Goal: Task Accomplishment & Management: Complete application form

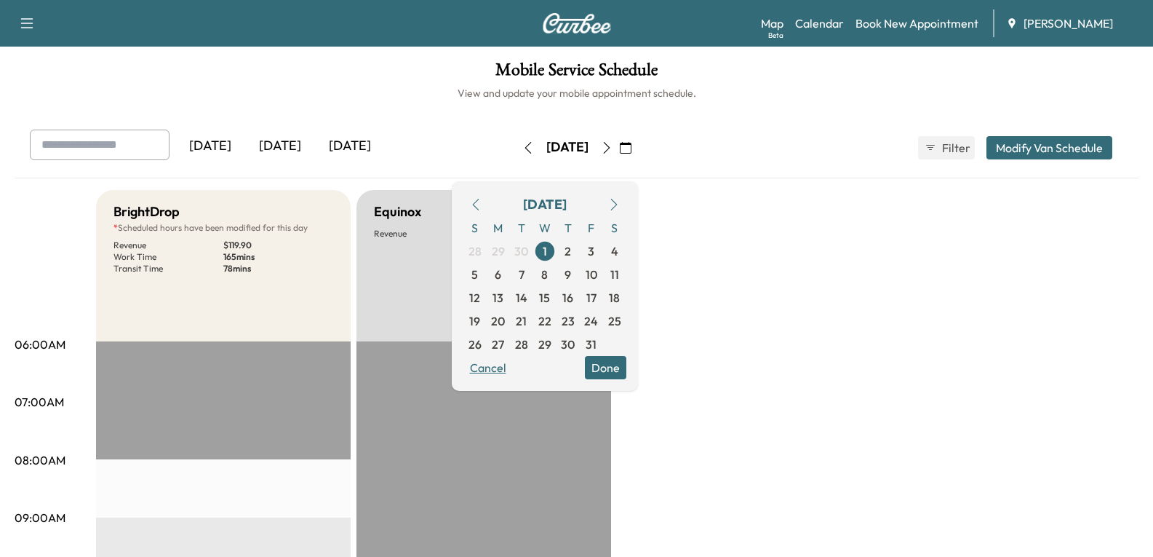
click at [513, 364] on button "Cancel" at bounding box center [487, 367] width 49 height 23
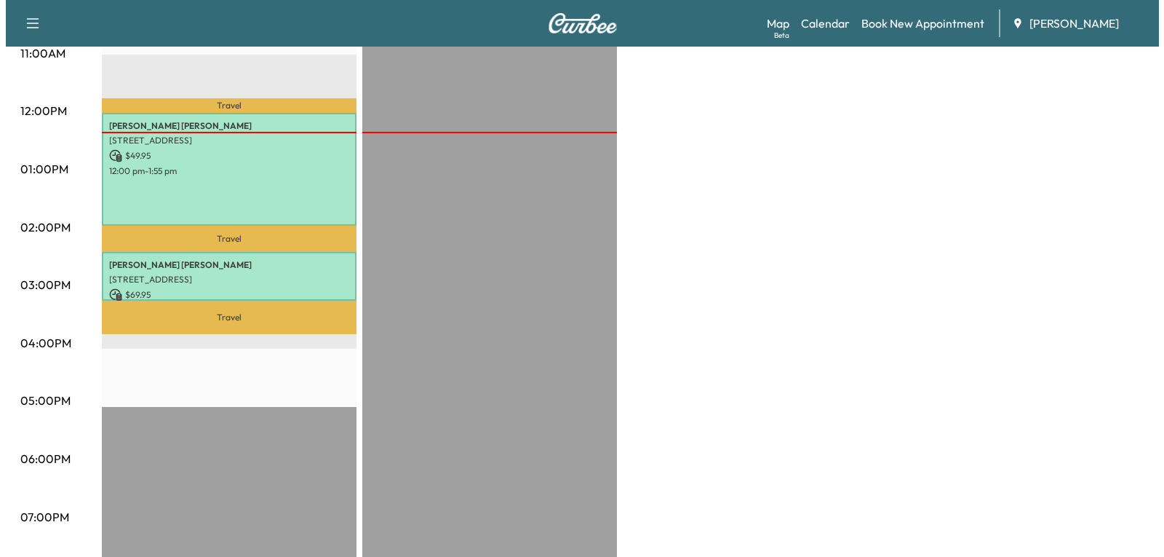
scroll to position [582, 0]
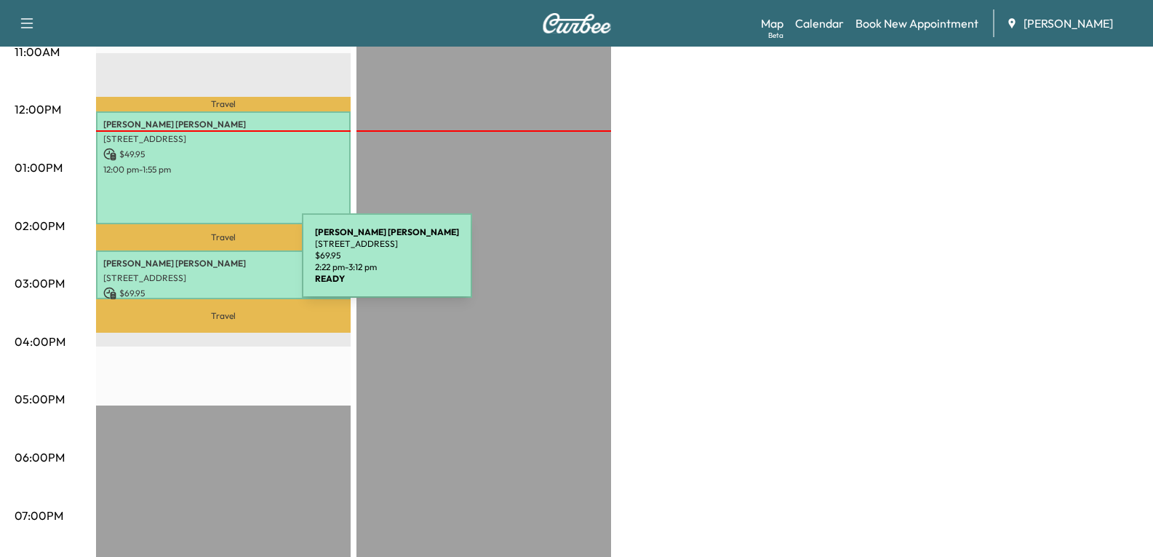
click at [193, 264] on div "[PERSON_NAME] [STREET_ADDRESS] $ 69.95 2:22 pm - 3:12 pm" at bounding box center [223, 274] width 255 height 49
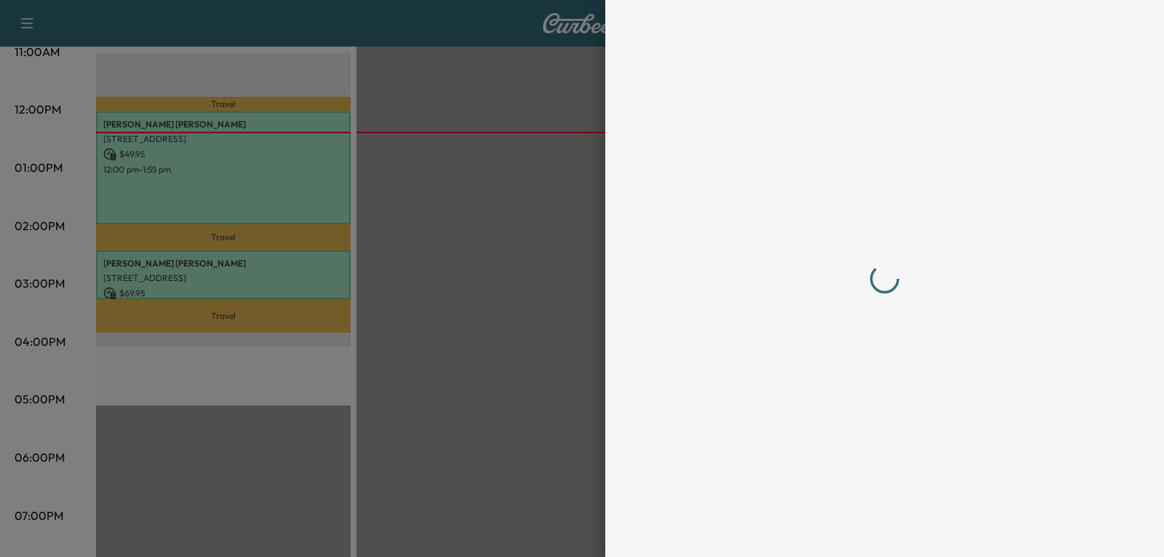
click at [853, 538] on div at bounding box center [885, 278] width 466 height 557
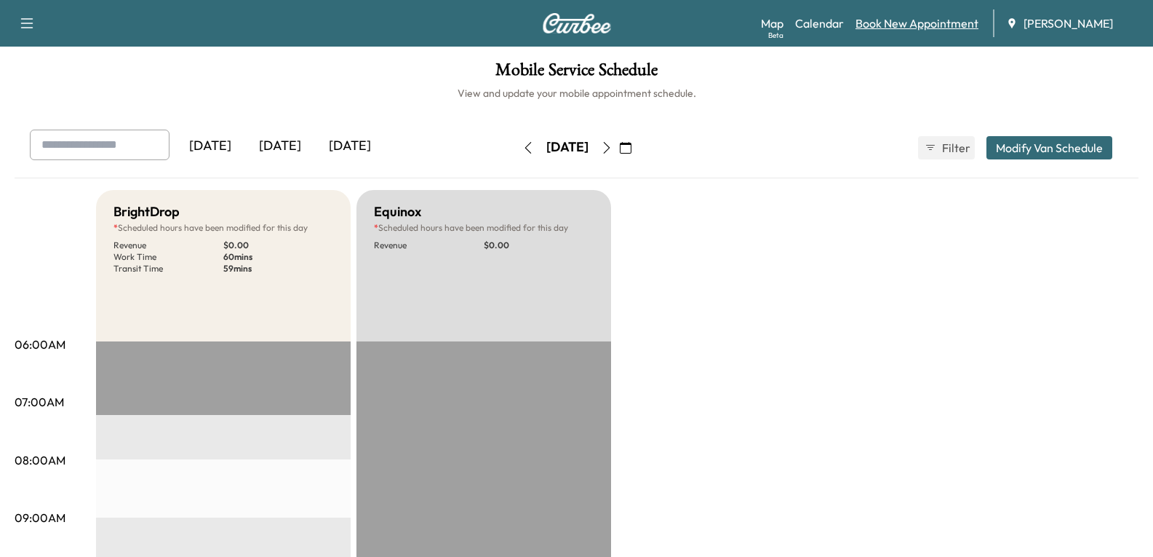
click at [919, 25] on link "Book New Appointment" at bounding box center [917, 23] width 123 height 17
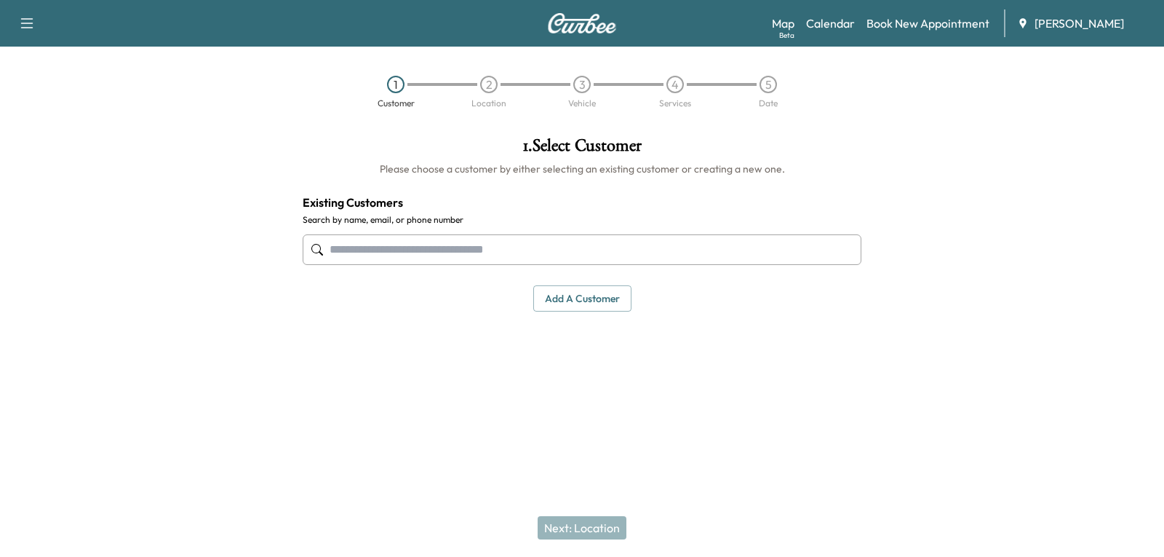
click at [383, 252] on input "text" at bounding box center [582, 249] width 559 height 31
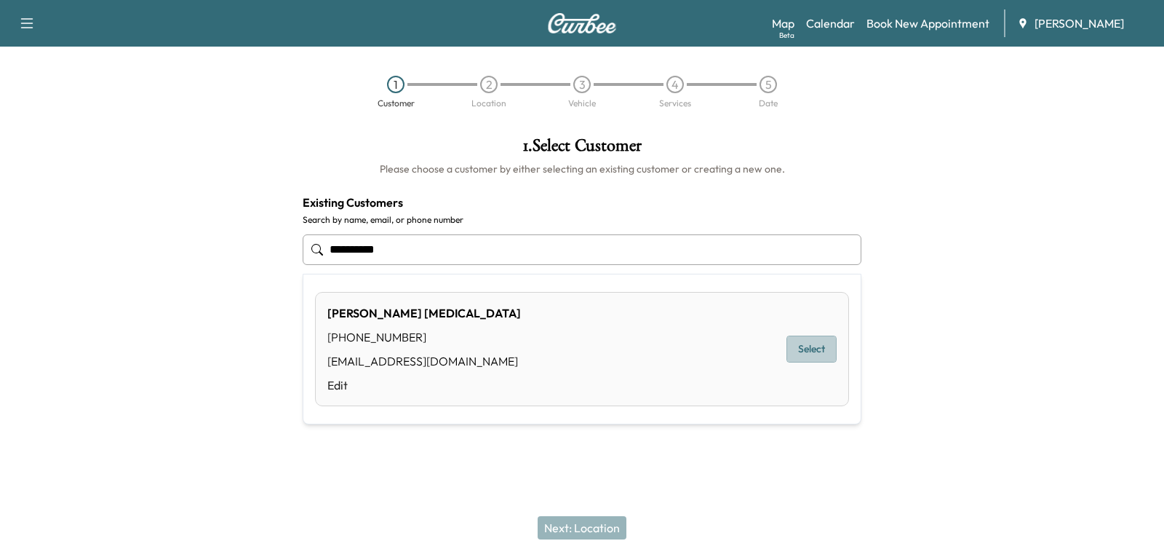
click at [808, 353] on button "Select" at bounding box center [811, 348] width 50 height 27
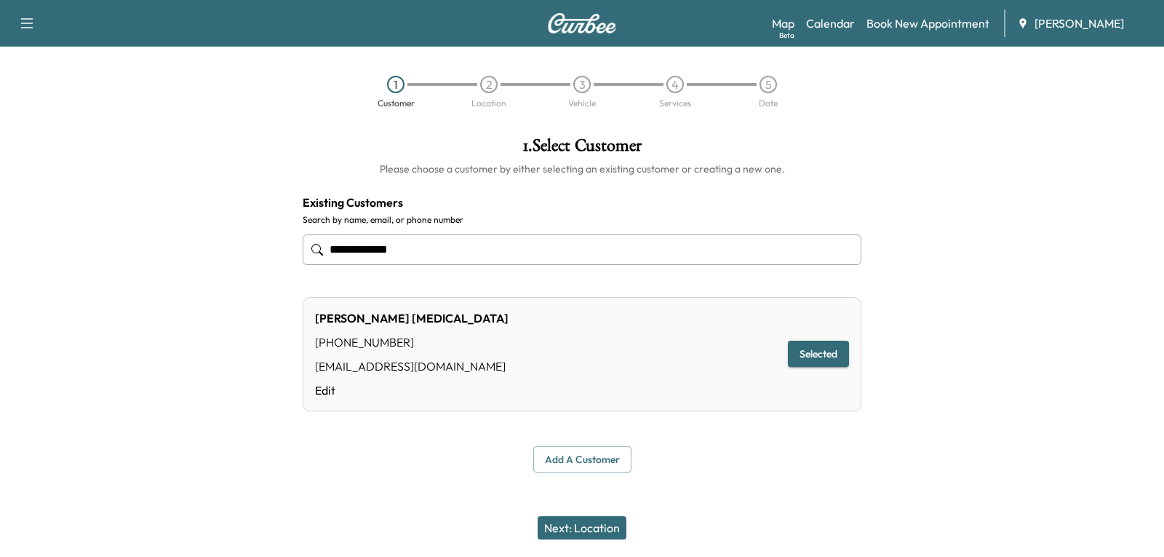
type input "**********"
click at [581, 523] on button "Next: Location" at bounding box center [582, 527] width 89 height 23
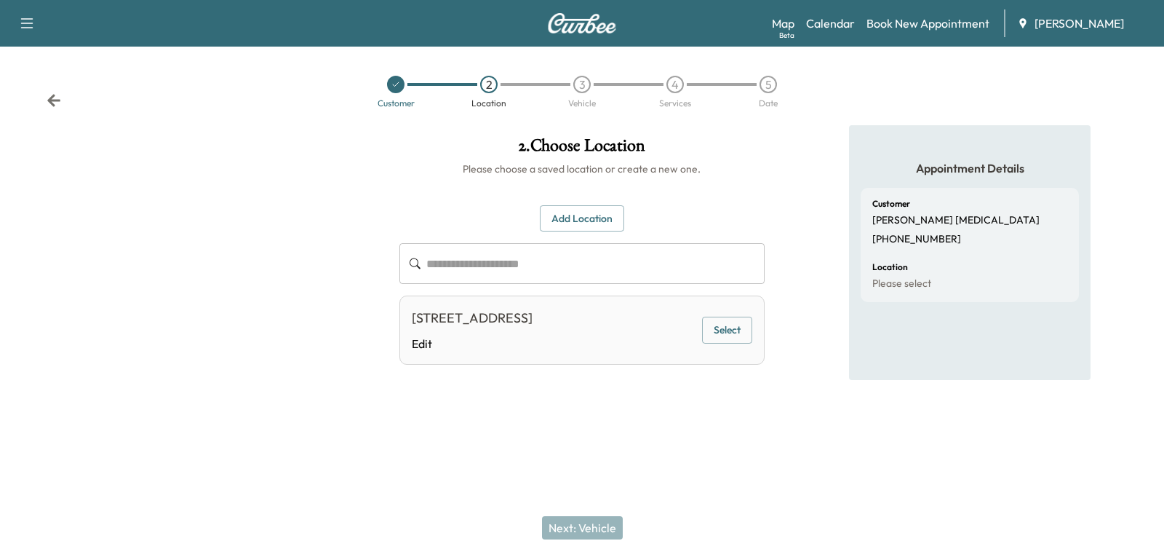
click at [726, 340] on button "Select" at bounding box center [727, 329] width 50 height 27
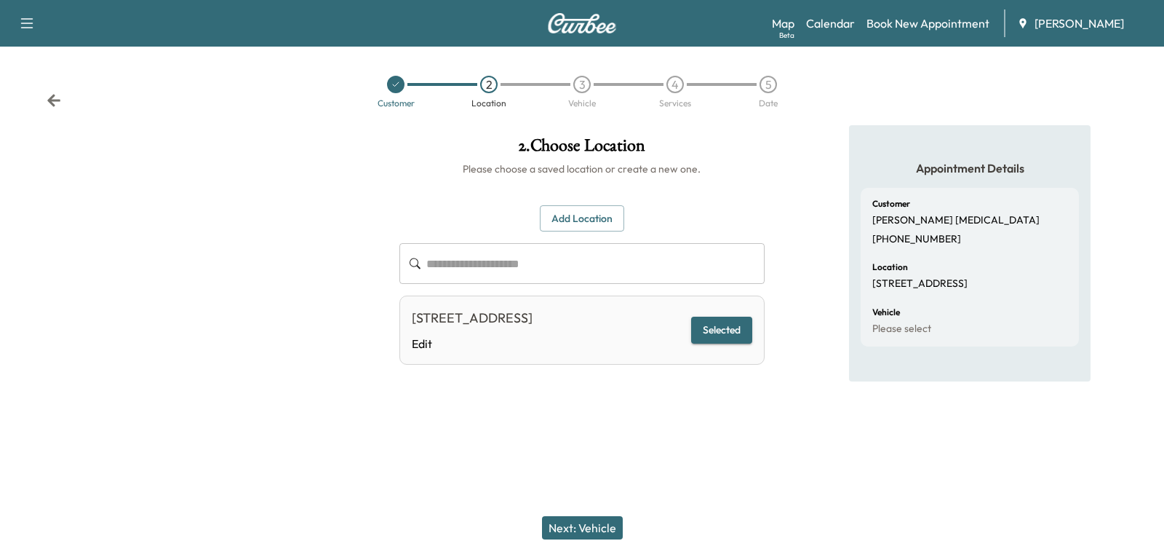
click at [593, 523] on button "Next: Vehicle" at bounding box center [582, 527] width 81 height 23
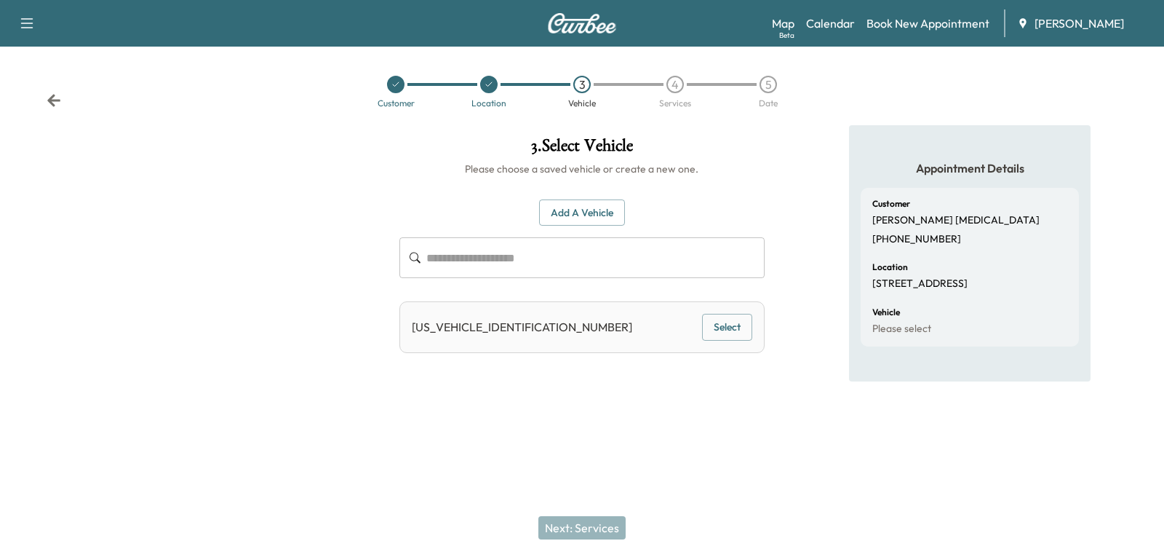
click at [735, 325] on button "Select" at bounding box center [727, 327] width 50 height 27
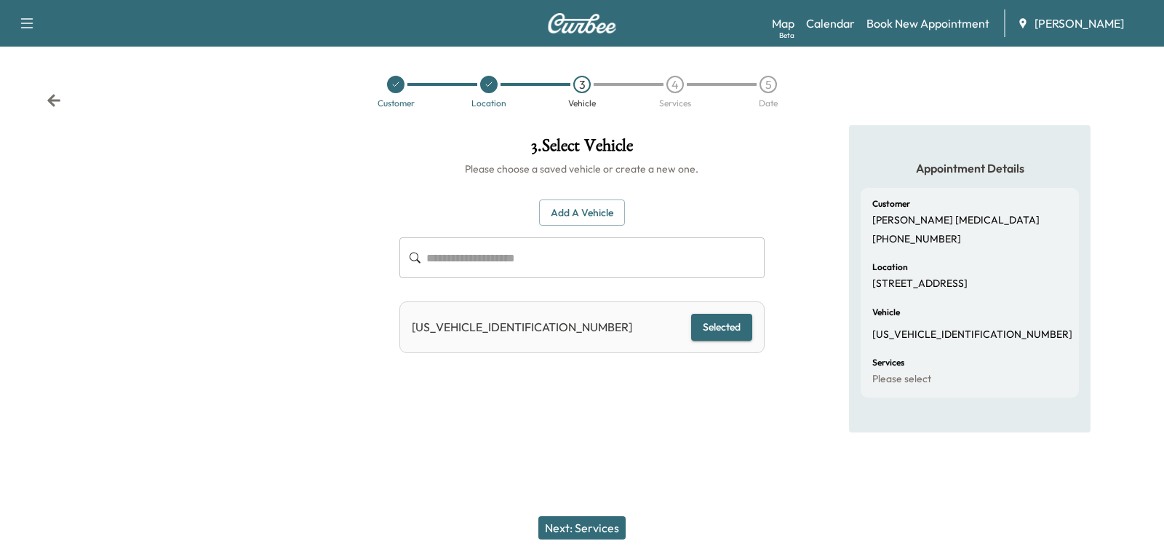
click at [579, 525] on button "Next: Services" at bounding box center [581, 527] width 87 height 23
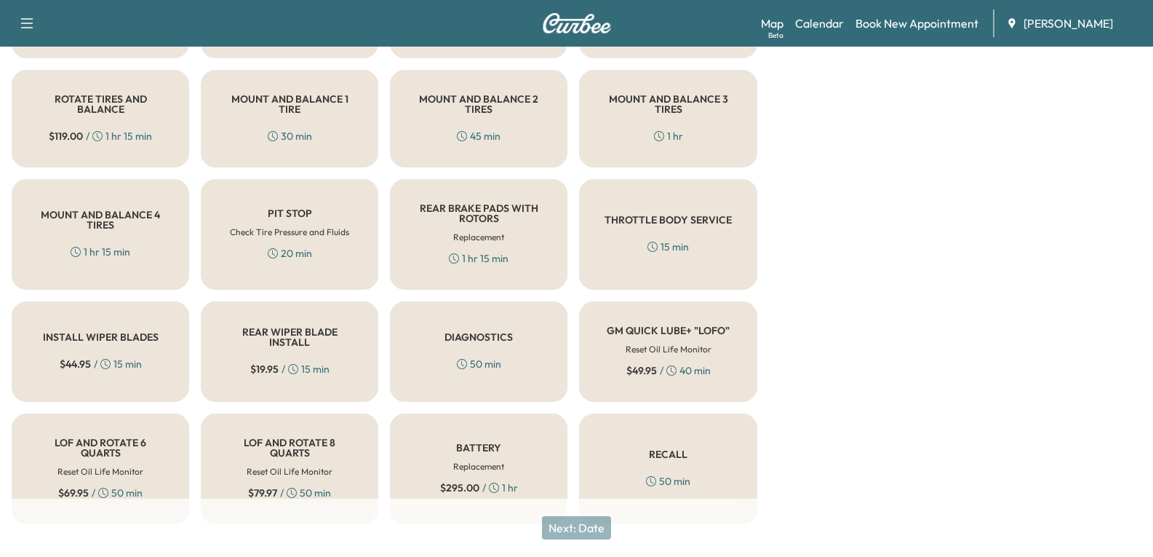
scroll to position [472, 0]
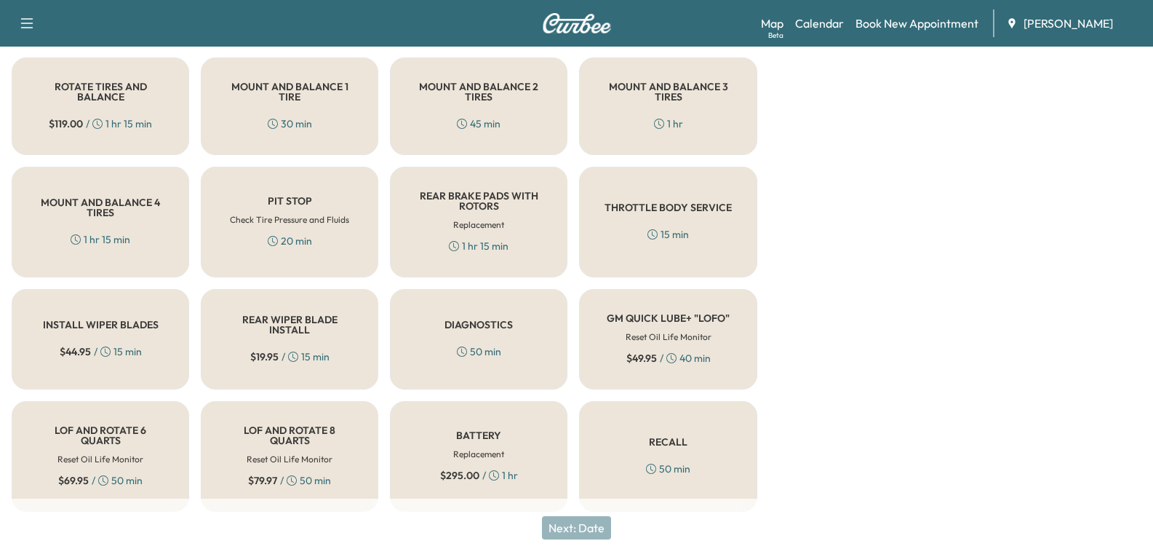
click at [457, 468] on span "$ 295.00" at bounding box center [459, 475] width 39 height 15
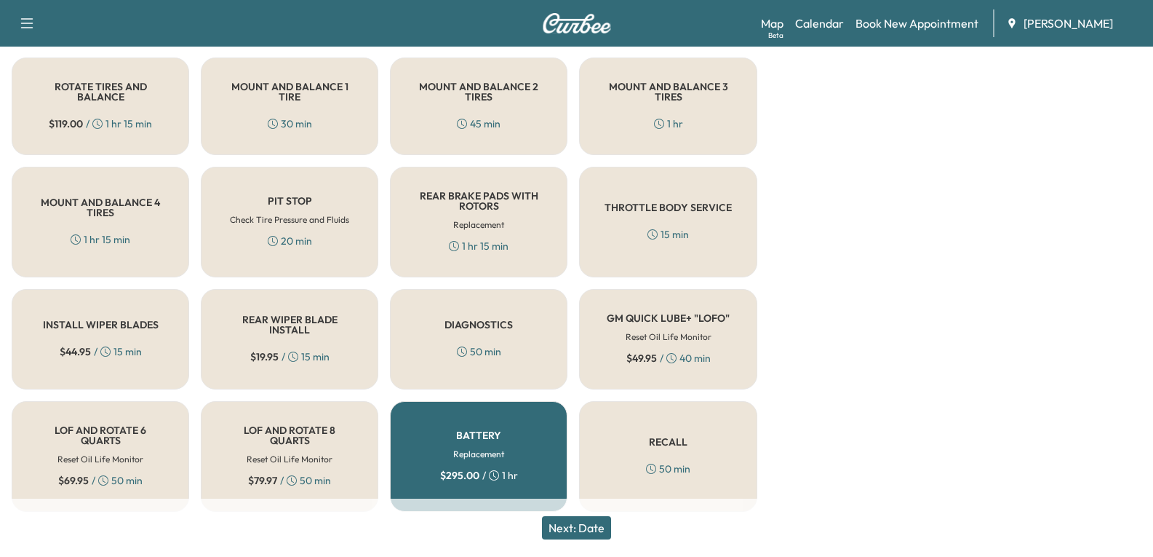
click at [572, 525] on button "Next: Date" at bounding box center [576, 527] width 69 height 23
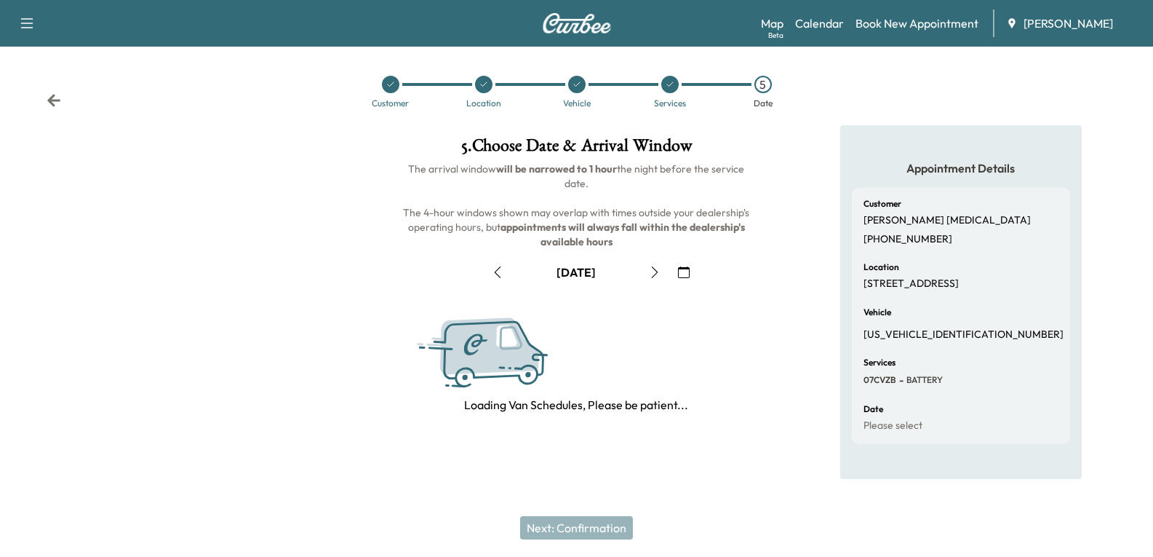
scroll to position [0, 0]
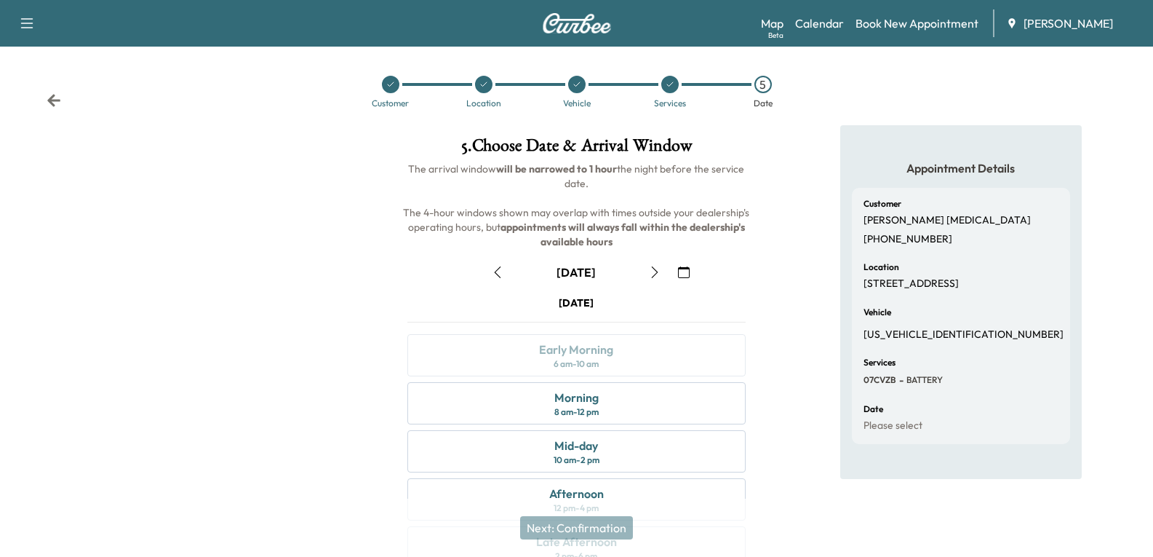
click at [674, 276] on button "button" at bounding box center [683, 271] width 25 height 23
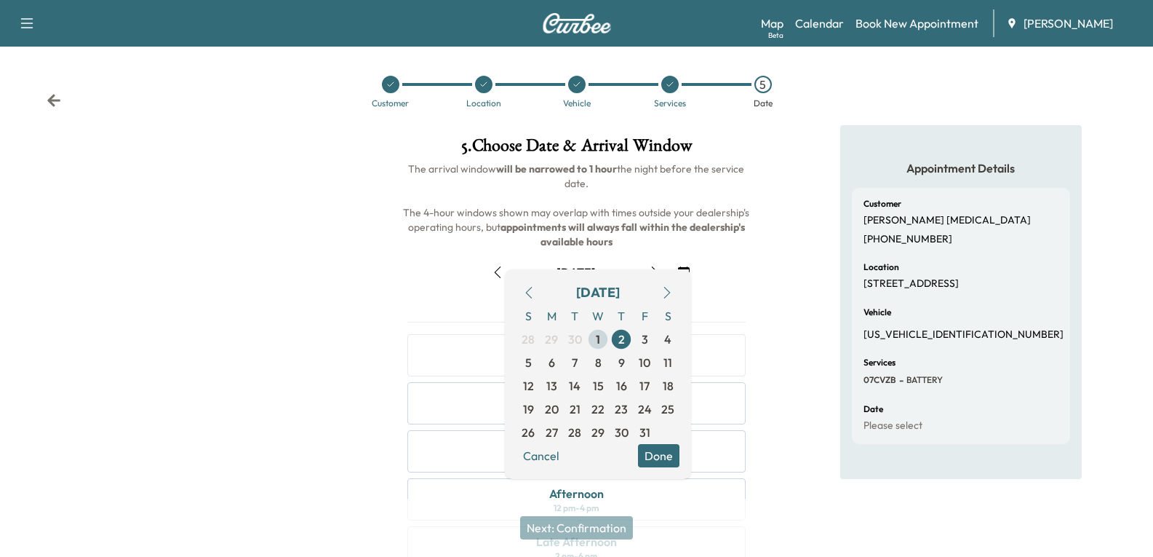
click at [588, 339] on span "1" at bounding box center [597, 338] width 23 height 23
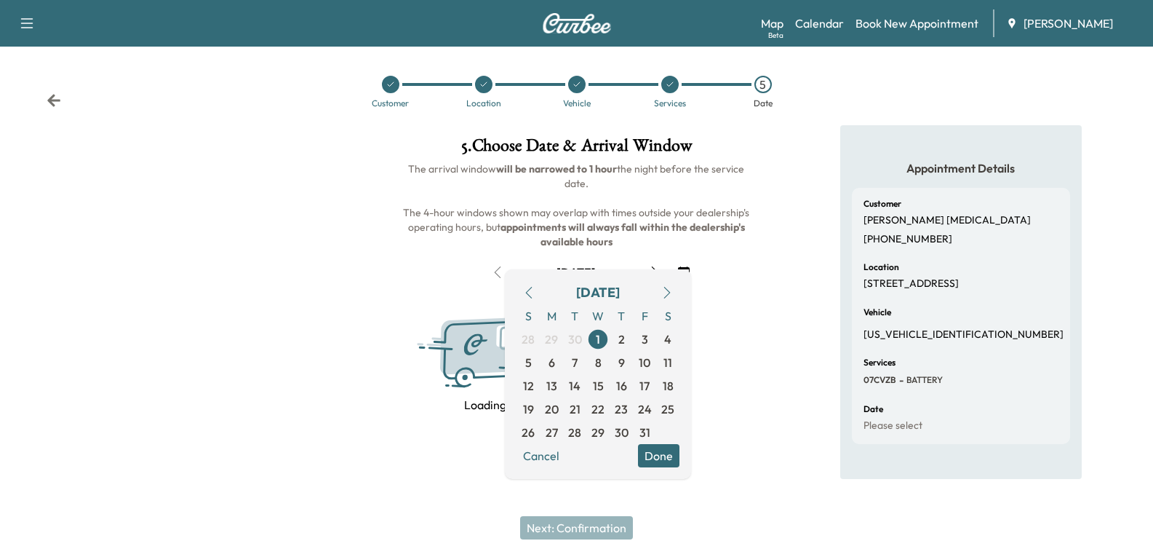
click at [669, 455] on button "Done" at bounding box center [658, 455] width 41 height 23
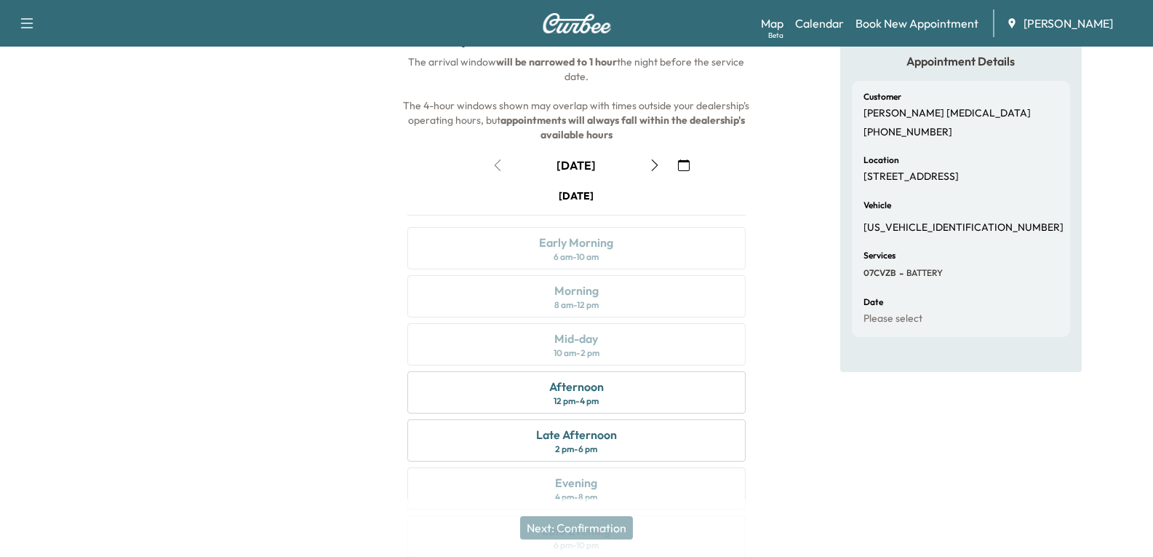
scroll to position [145, 0]
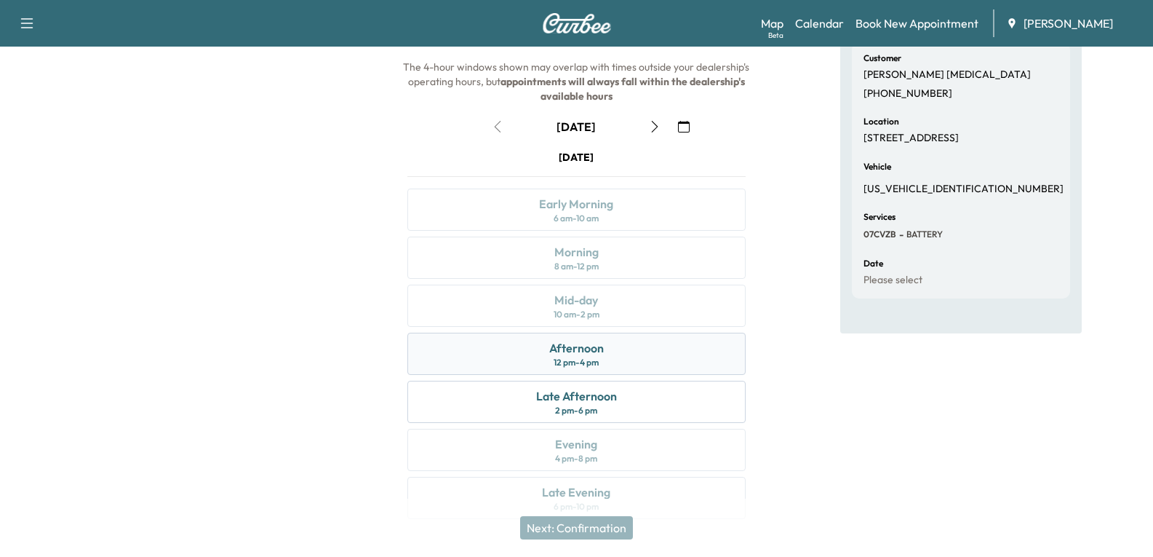
click at [593, 356] on div "12 pm - 4 pm" at bounding box center [576, 362] width 45 height 12
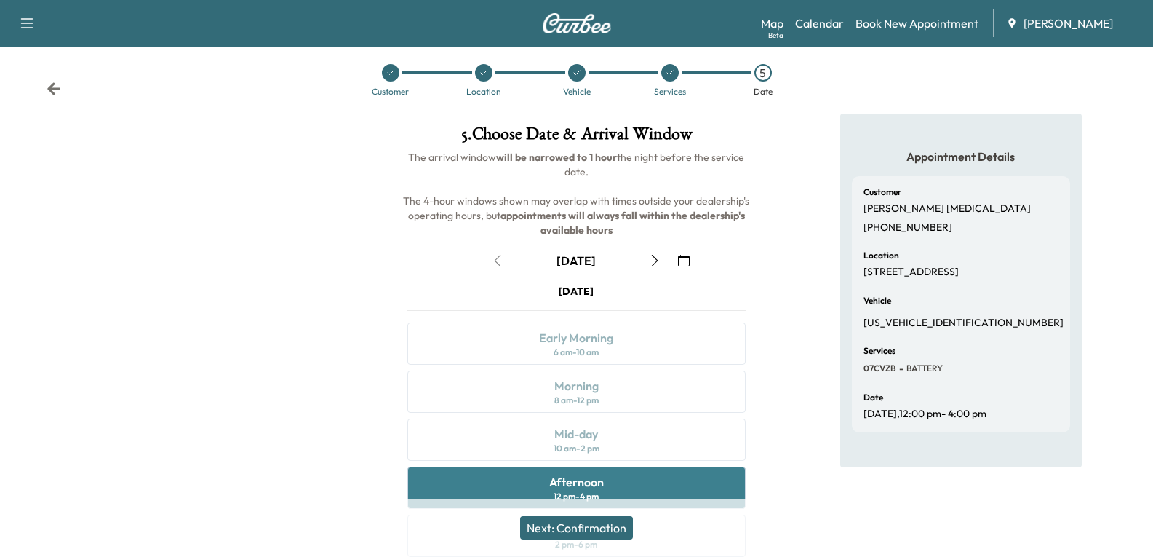
scroll to position [0, 0]
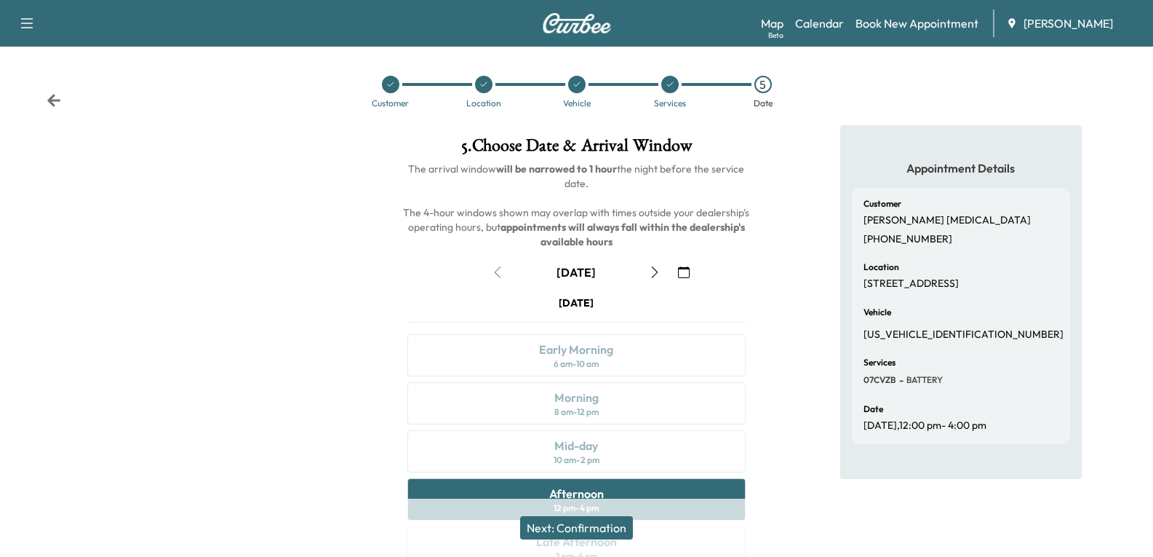
click at [48, 100] on icon at bounding box center [54, 100] width 15 height 15
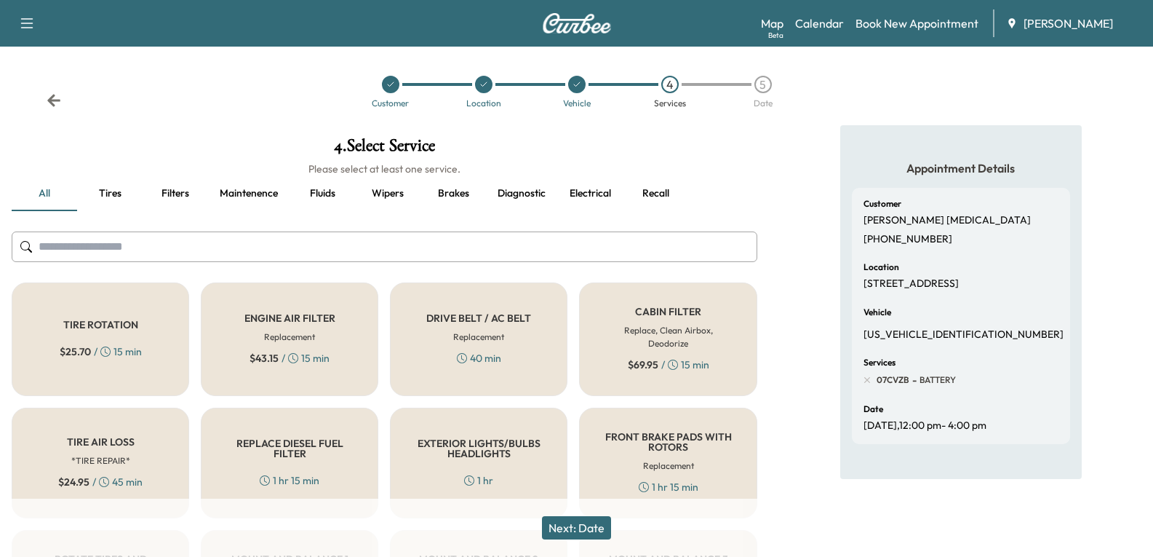
click at [48, 100] on icon at bounding box center [53, 100] width 13 height 12
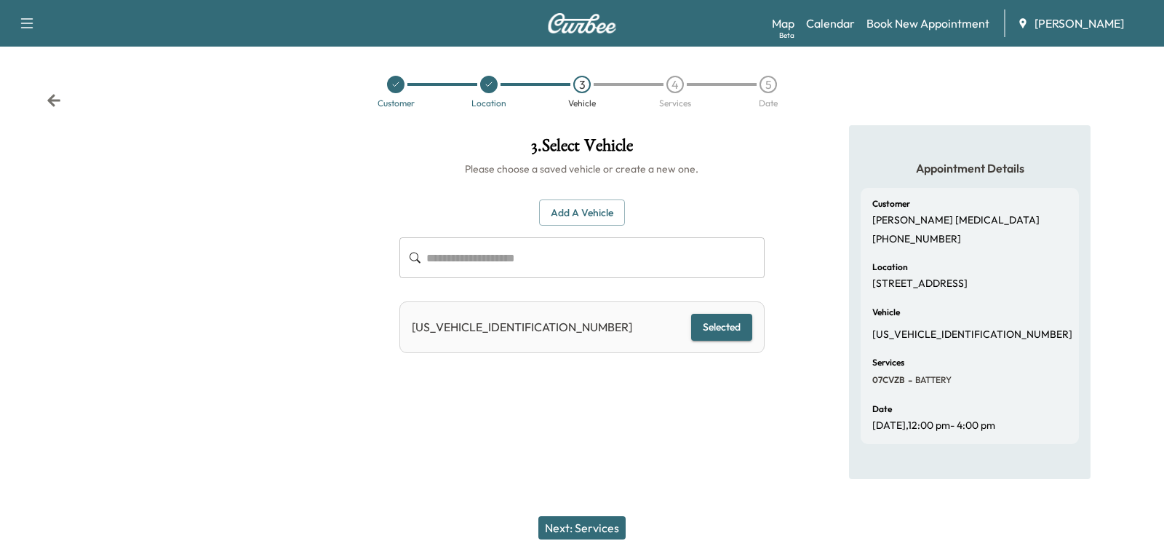
click at [48, 100] on icon at bounding box center [53, 100] width 13 height 12
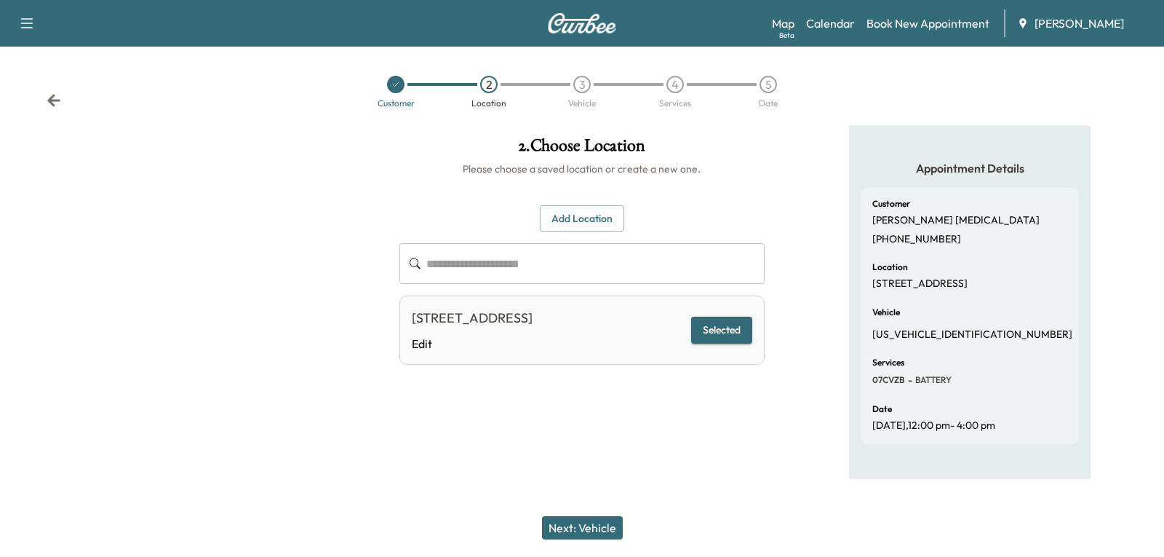
click at [48, 100] on icon at bounding box center [53, 100] width 13 height 12
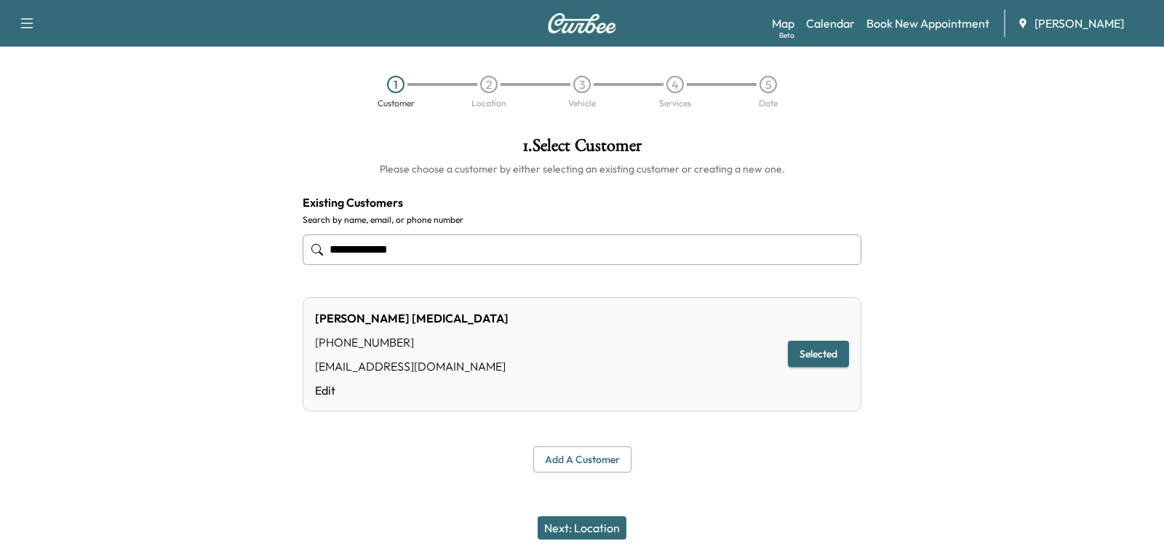
click at [48, 100] on div "1 Customer 2 Location 3 Vehicle 4 Services 5 Date" at bounding box center [582, 91] width 1164 height 67
click at [23, 23] on icon "button" at bounding box center [27, 23] width 12 height 10
drag, startPoint x: 210, startPoint y: 191, endPoint x: 223, endPoint y: 188, distance: 13.3
click at [210, 191] on div at bounding box center [145, 304] width 291 height 359
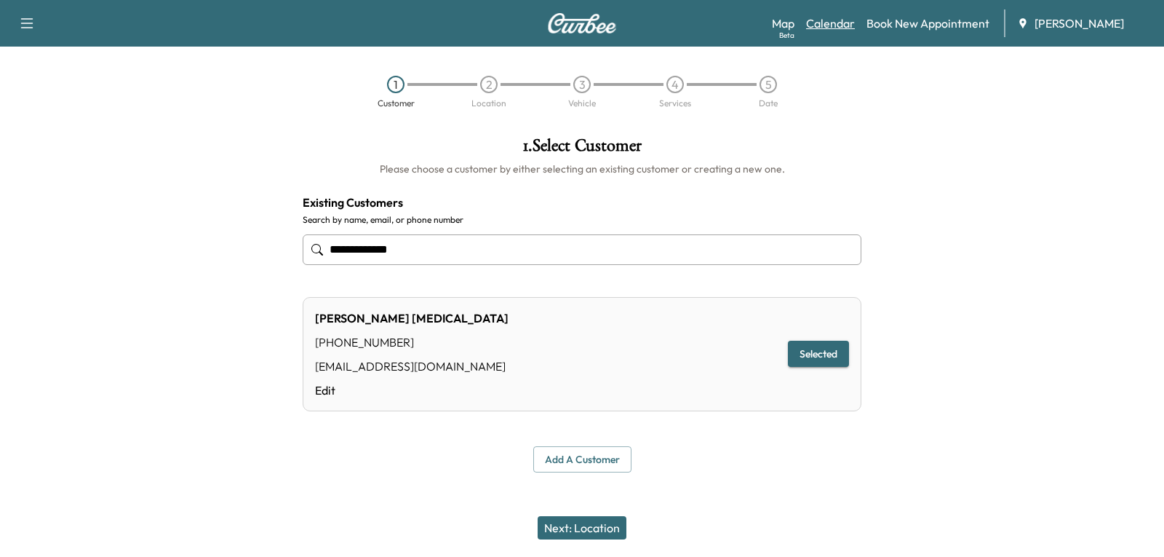
click at [821, 23] on link "Calendar" at bounding box center [830, 23] width 49 height 17
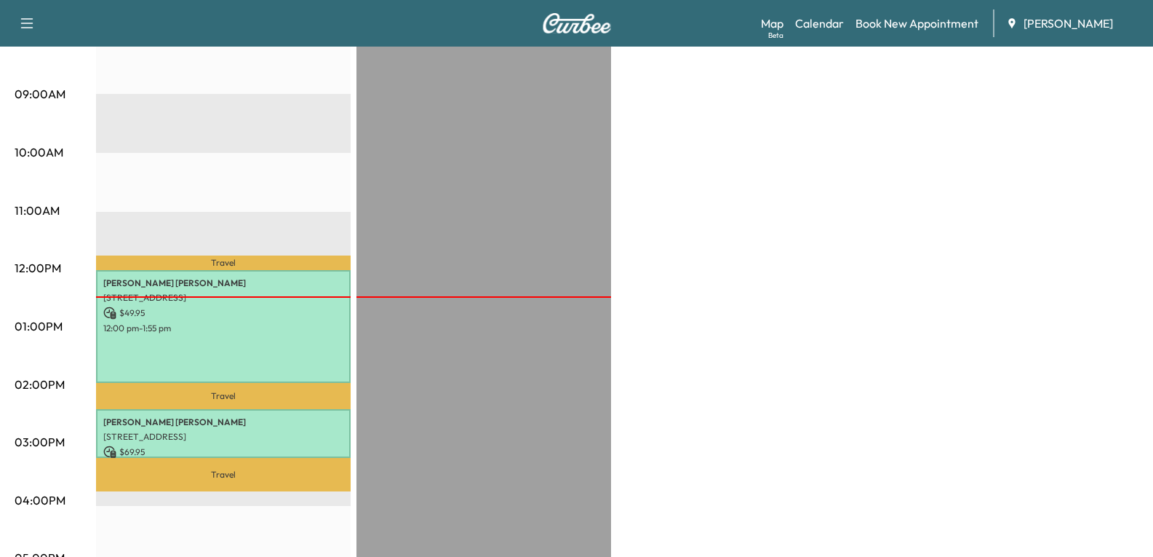
scroll to position [436, 0]
